Goal: Book appointment/travel/reservation

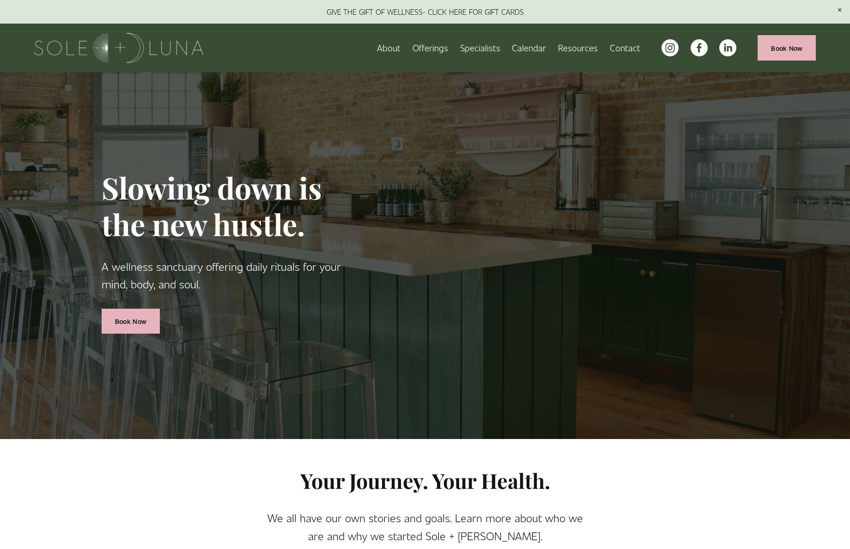
click at [0, 0] on span "Packages/Memberships" at bounding box center [0, 0] width 0 height 0
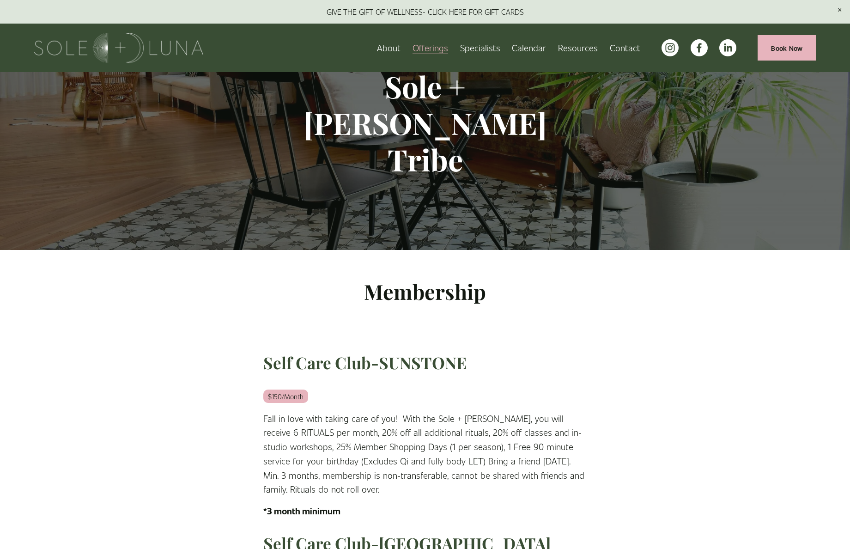
scroll to position [139, 0]
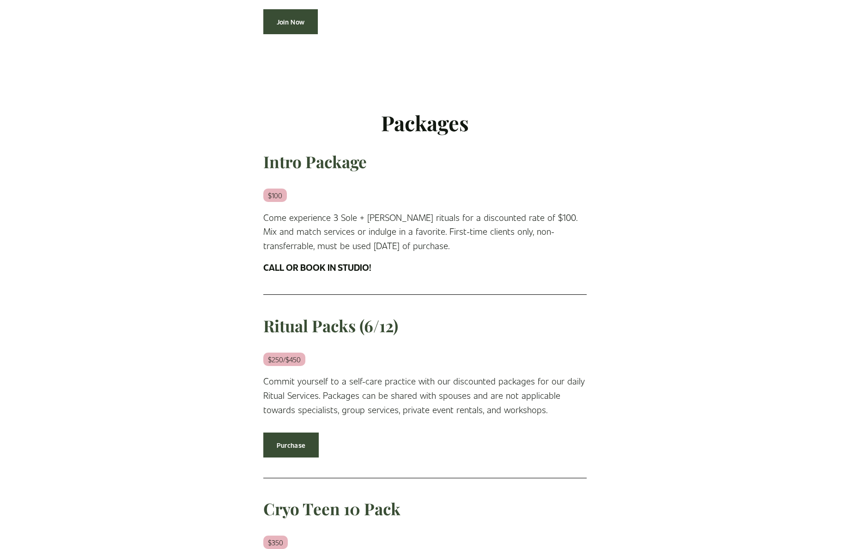
scroll to position [831, 0]
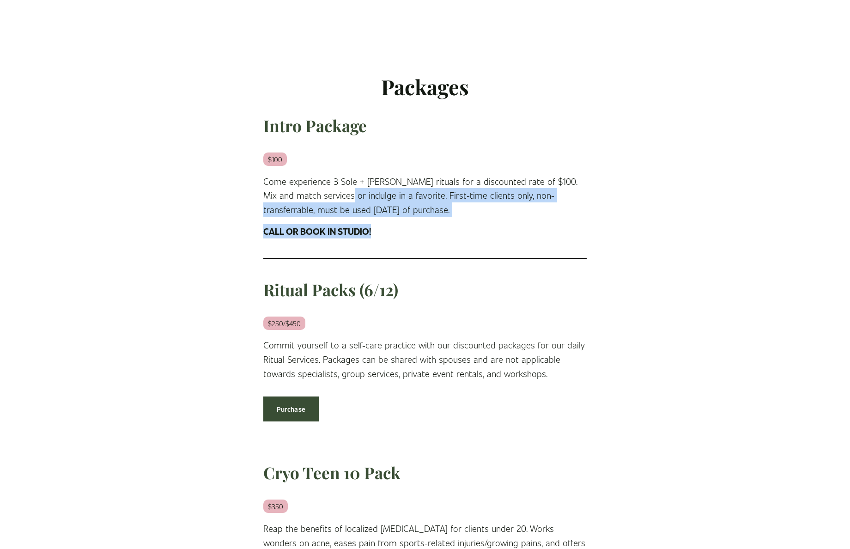
drag, startPoint x: 327, startPoint y: 192, endPoint x: 410, endPoint y: 219, distance: 87.6
click at [410, 219] on div "Packages Intro Package $100 Come experience 3 Sole + Luna rituals for a discoun…" at bounding box center [424, 155] width 323 height 165
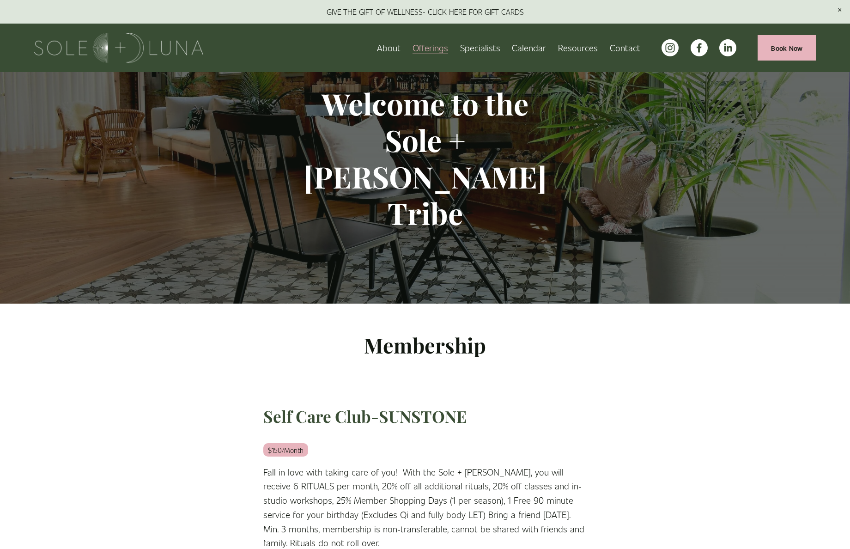
scroll to position [0, 0]
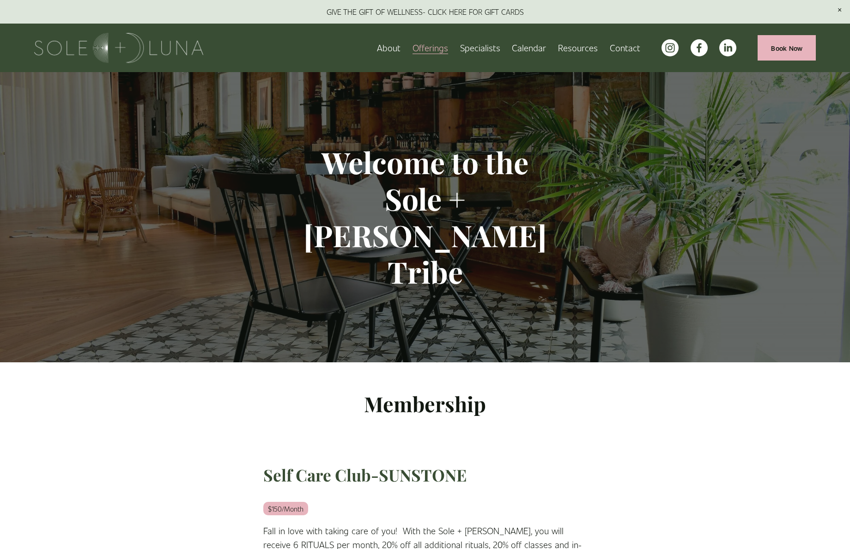
click at [486, 49] on link "Specialists" at bounding box center [480, 48] width 40 height 16
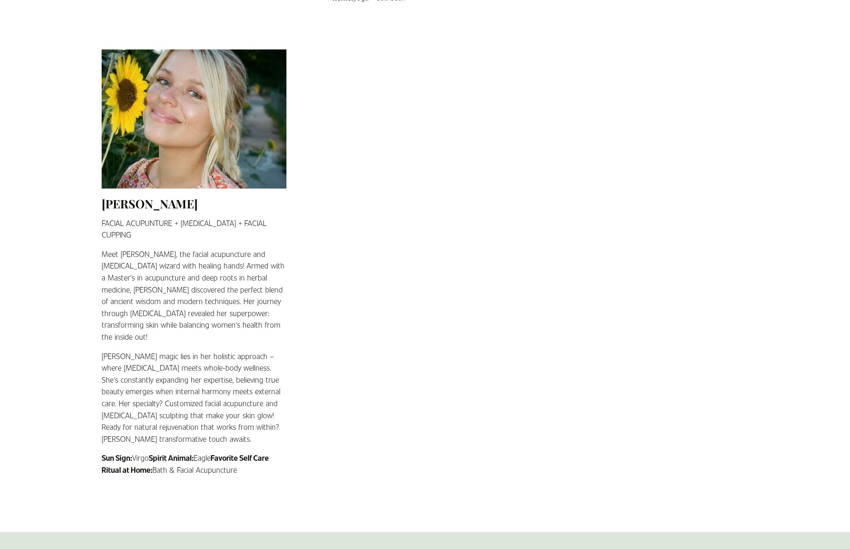
scroll to position [1339, 0]
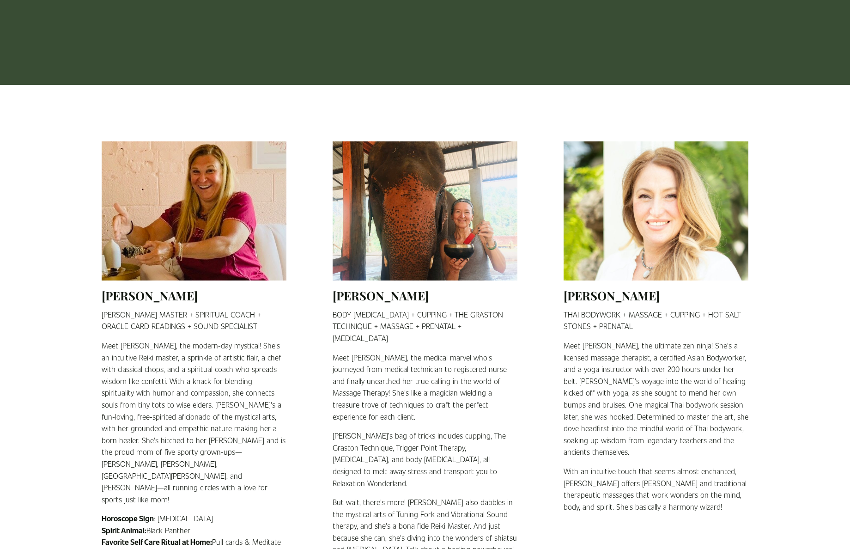
scroll to position [0, 0]
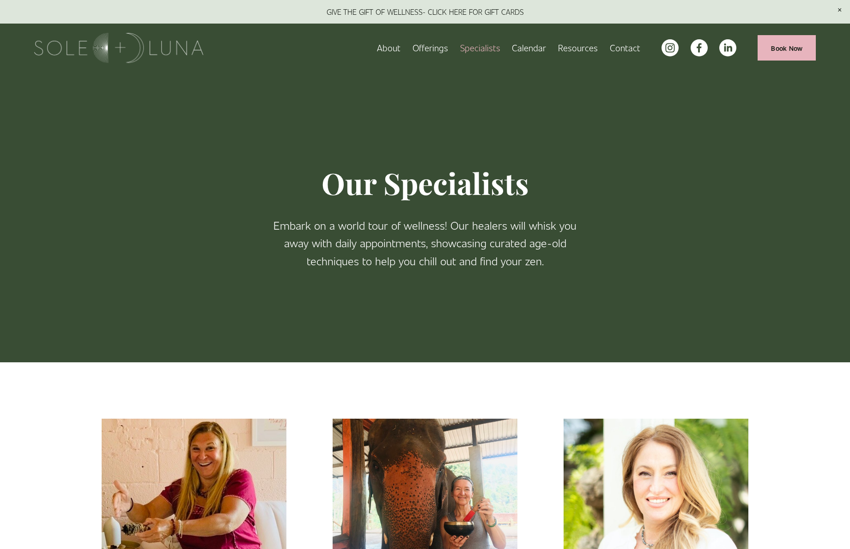
click at [527, 54] on link "Calendar" at bounding box center [529, 48] width 34 height 16
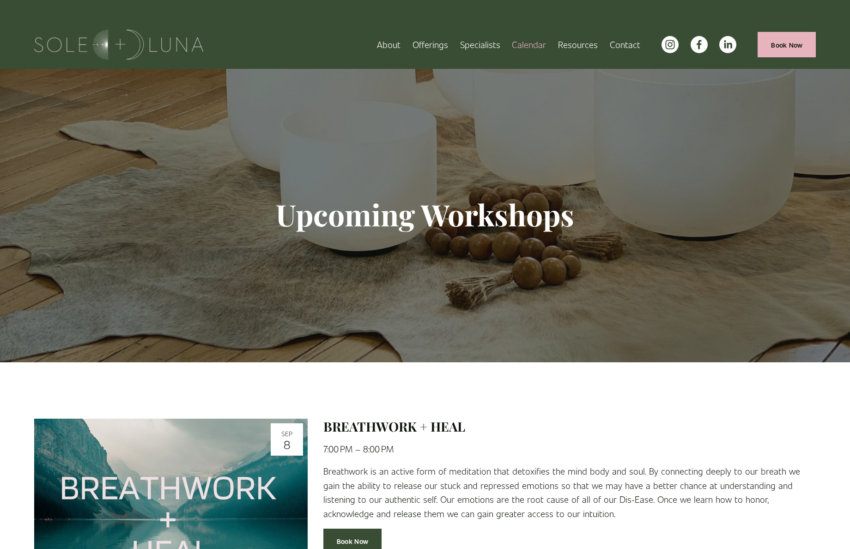
click at [527, 46] on link "Calendar" at bounding box center [529, 44] width 34 height 16
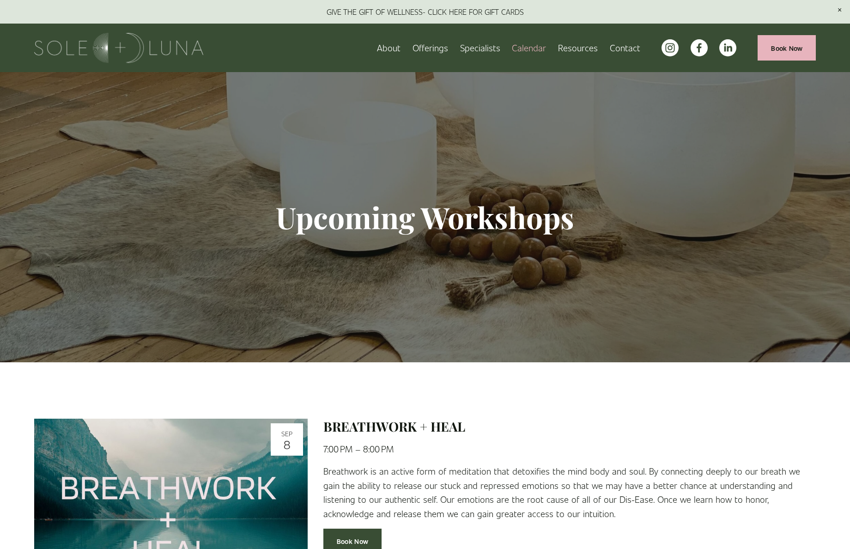
click at [0, 0] on span "FAQs" at bounding box center [0, 0] width 0 height 0
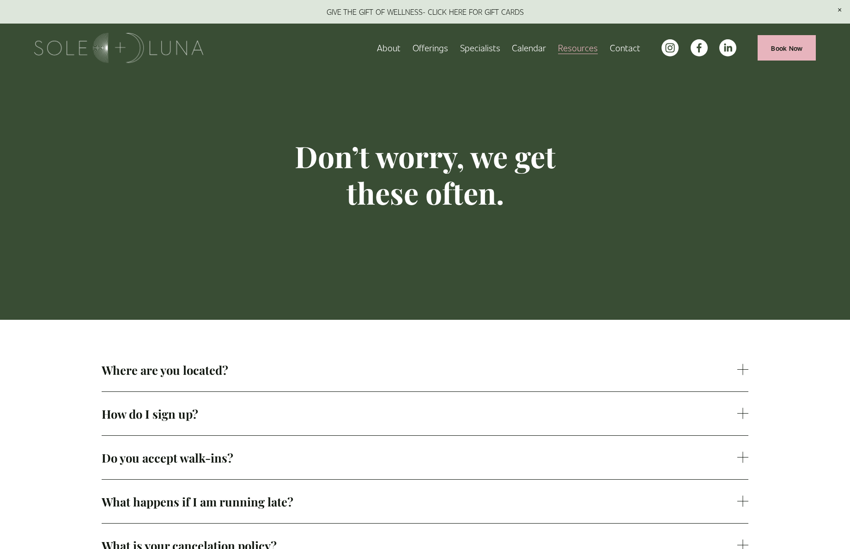
scroll to position [46, 0]
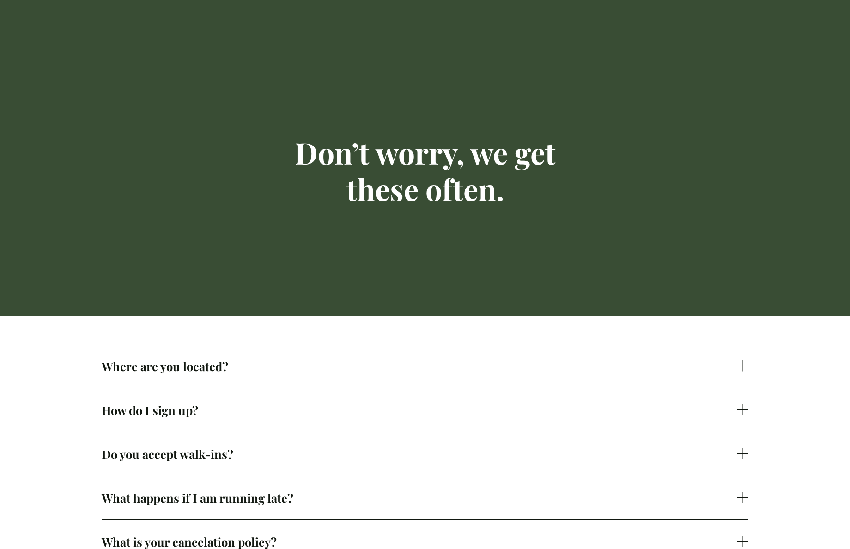
click at [187, 366] on span "Where are you located?" at bounding box center [419, 366] width 635 height 16
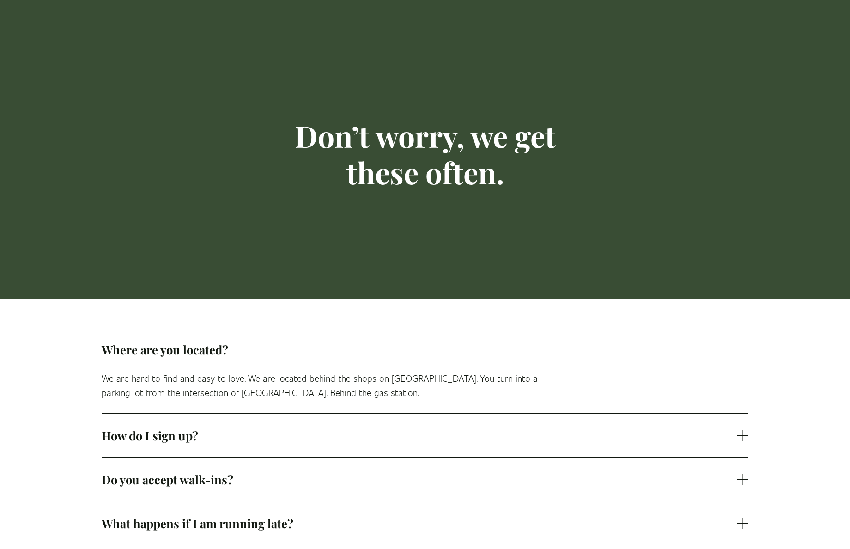
scroll to position [92, 0]
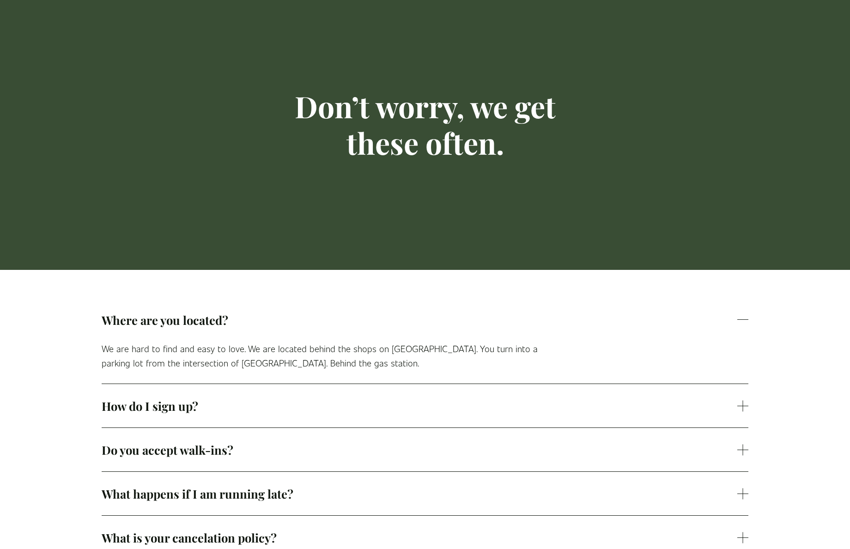
click at [205, 400] on span "How do I sign up?" at bounding box center [419, 406] width 635 height 16
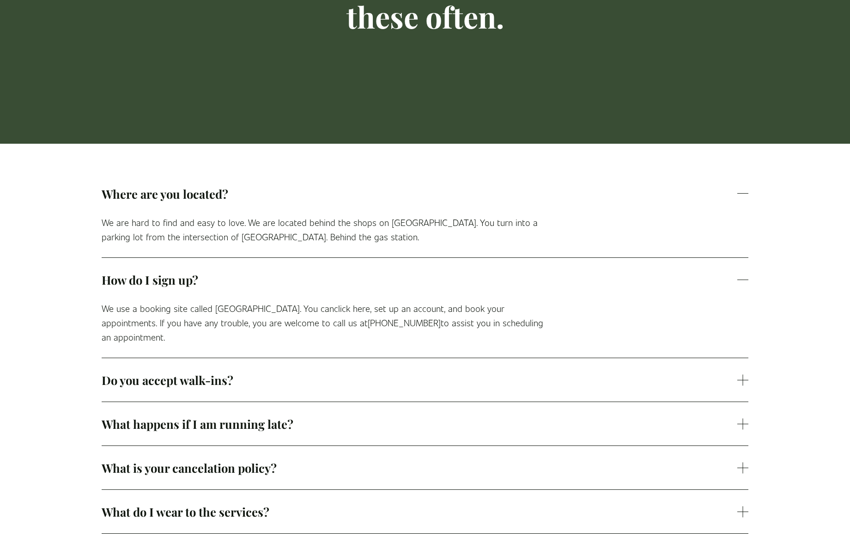
scroll to position [231, 0]
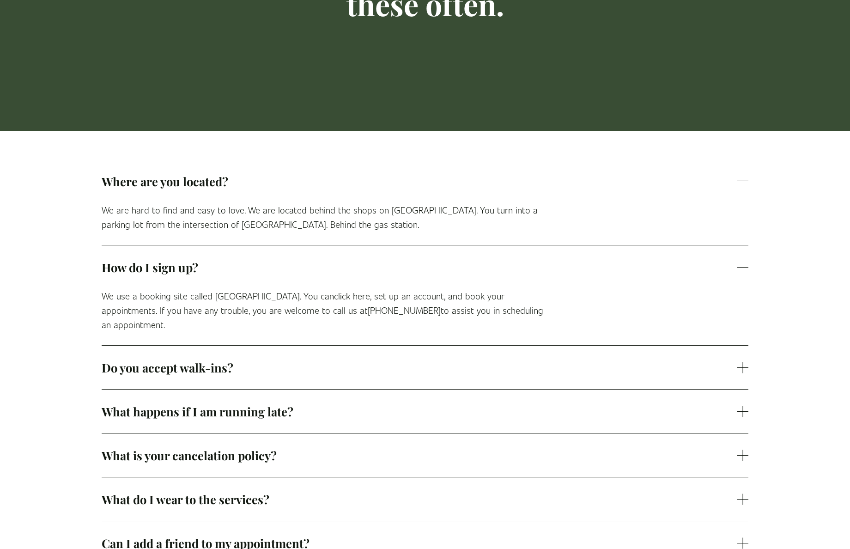
click at [195, 359] on span "Do you accept walk-ins?" at bounding box center [419, 367] width 635 height 16
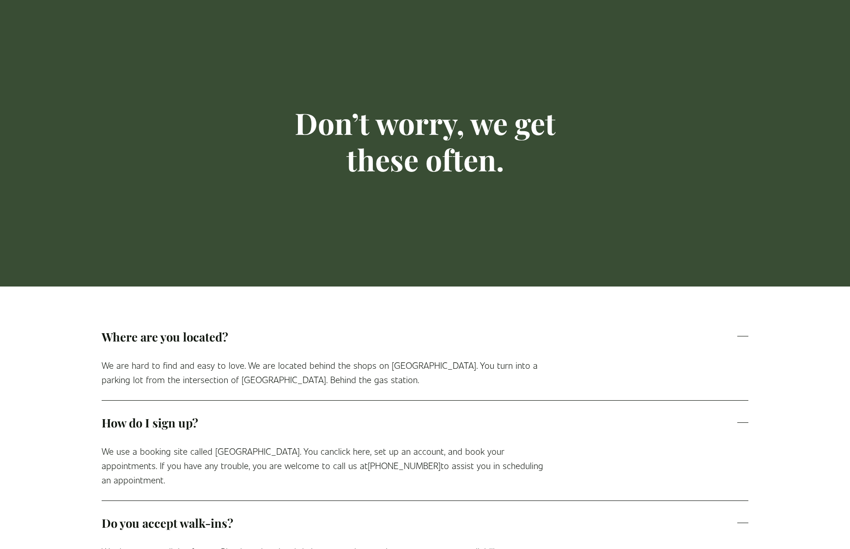
scroll to position [0, 0]
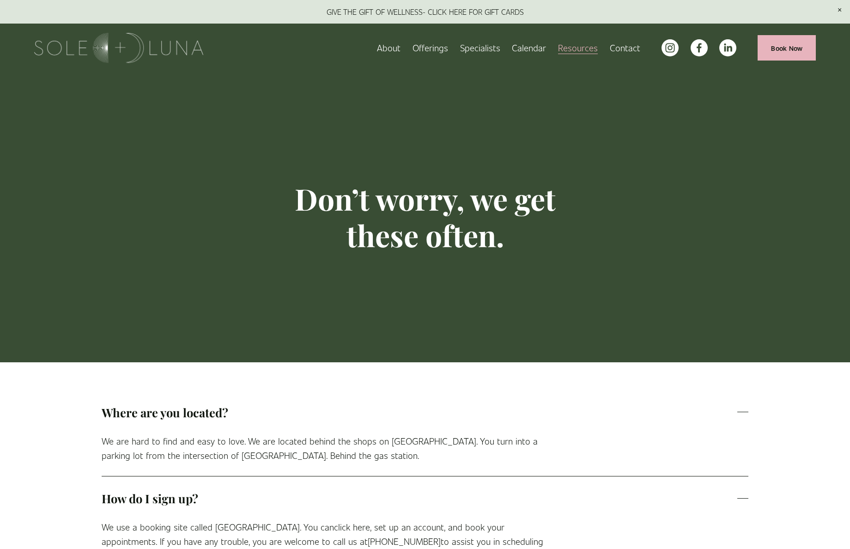
click at [473, 47] on link "Specialists" at bounding box center [480, 48] width 40 height 16
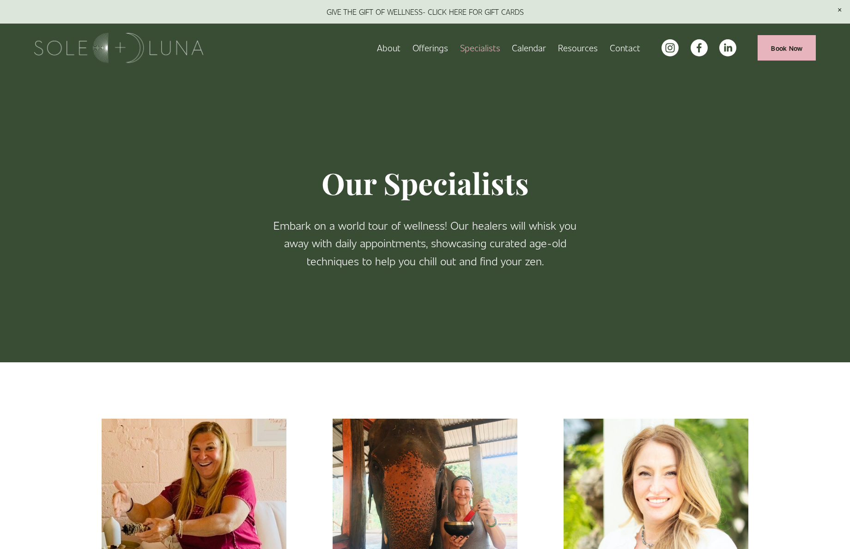
click at [536, 48] on link "Calendar" at bounding box center [529, 48] width 34 height 16
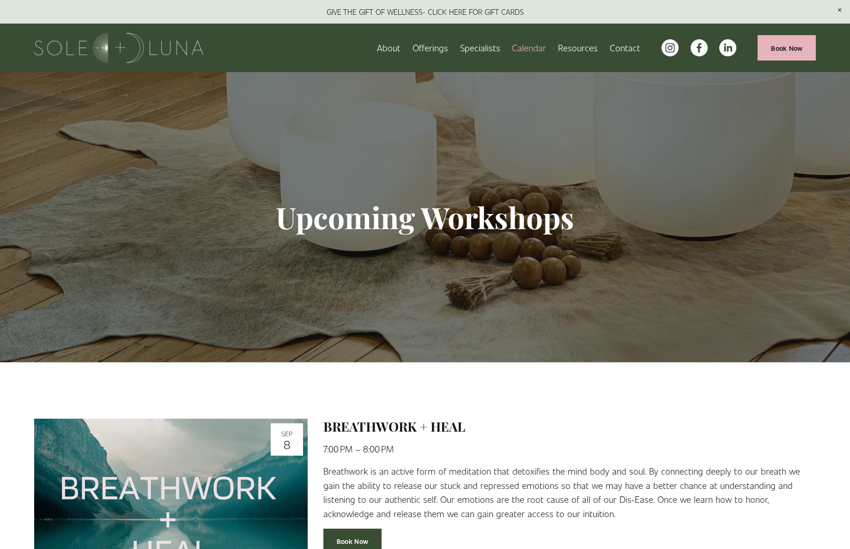
drag, startPoint x: 711, startPoint y: 405, endPoint x: 744, endPoint y: 173, distance: 233.7
click at [786, 57] on link "Book Now" at bounding box center [786, 47] width 58 height 25
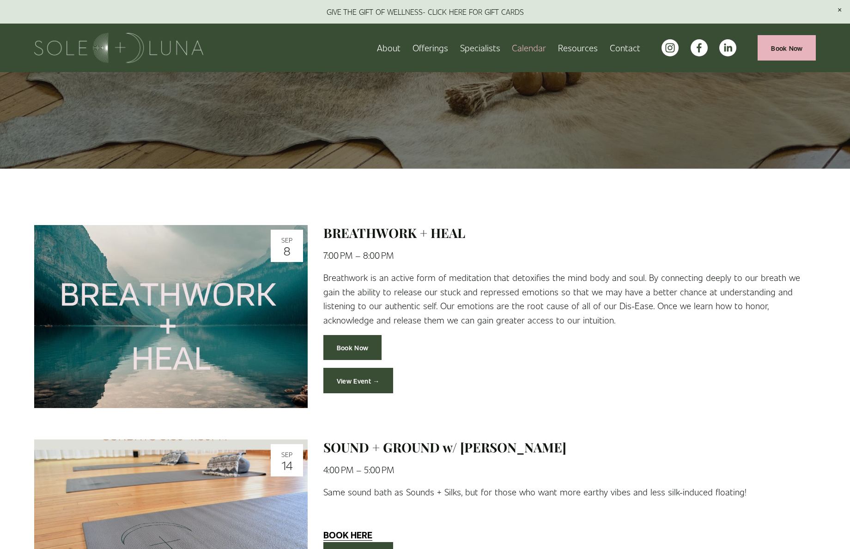
scroll to position [46, 0]
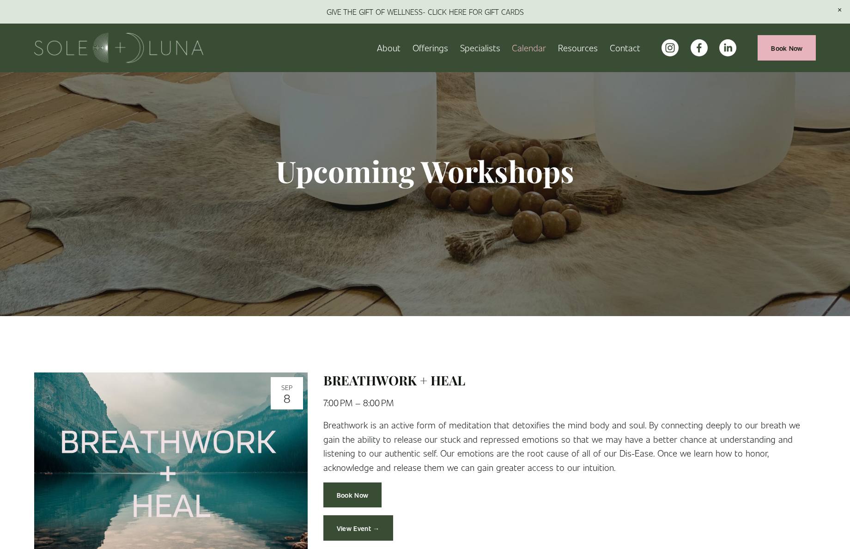
click at [0, 0] on link "Charm School!" at bounding box center [0, 0] width 0 height 0
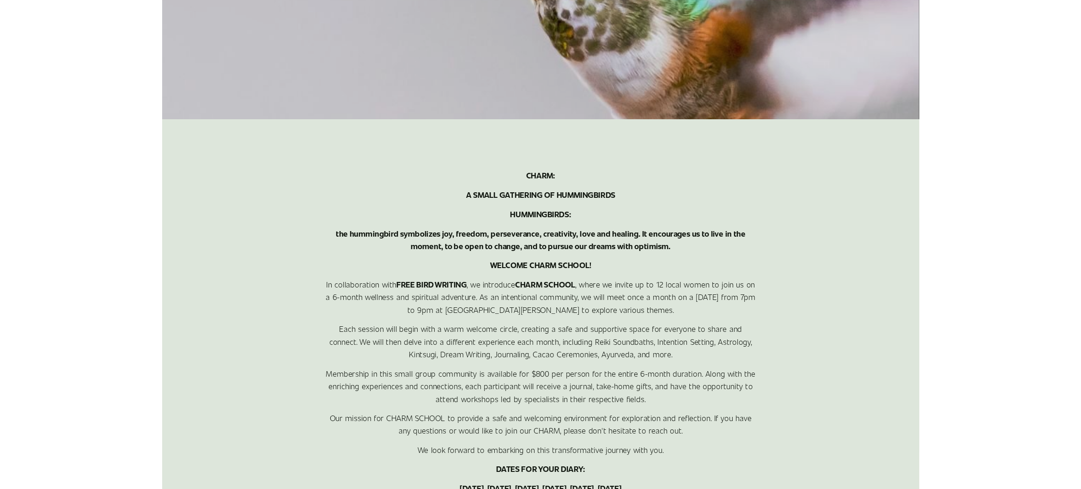
scroll to position [416, 0]
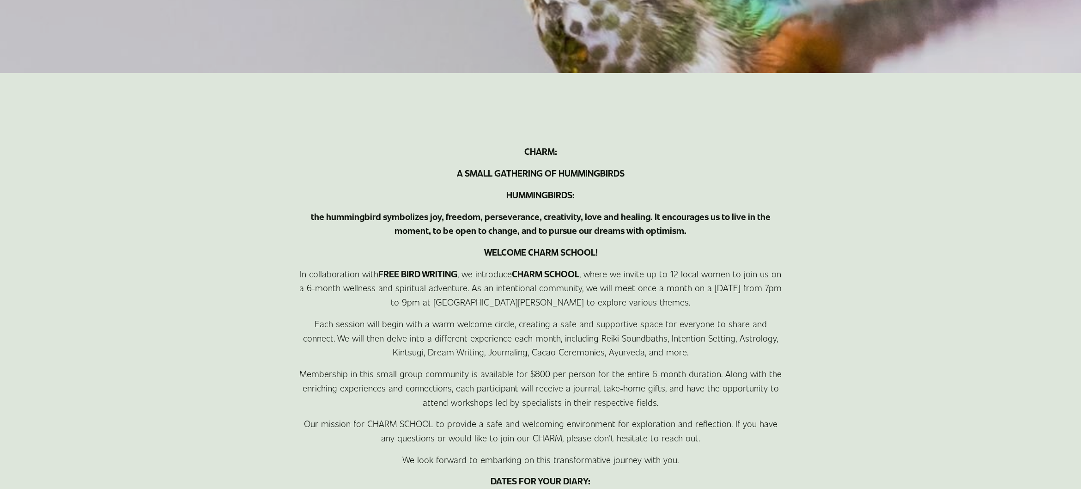
click at [803, 183] on div "CHARM: A SMALL GATHERING OF HUMMINGBIRDS HUMMINGBIRDS: the hummingbird symboliz…" at bounding box center [540, 327] width 733 height 508
drag, startPoint x: 195, startPoint y: 202, endPoint x: 198, endPoint y: 197, distance: 5.4
click at [195, 202] on div "CHARM: A SMALL GATHERING OF HUMMINGBIRDS HUMMINGBIRDS: the hummingbird symboliz…" at bounding box center [540, 327] width 733 height 508
